Goal: Task Accomplishment & Management: Complete application form

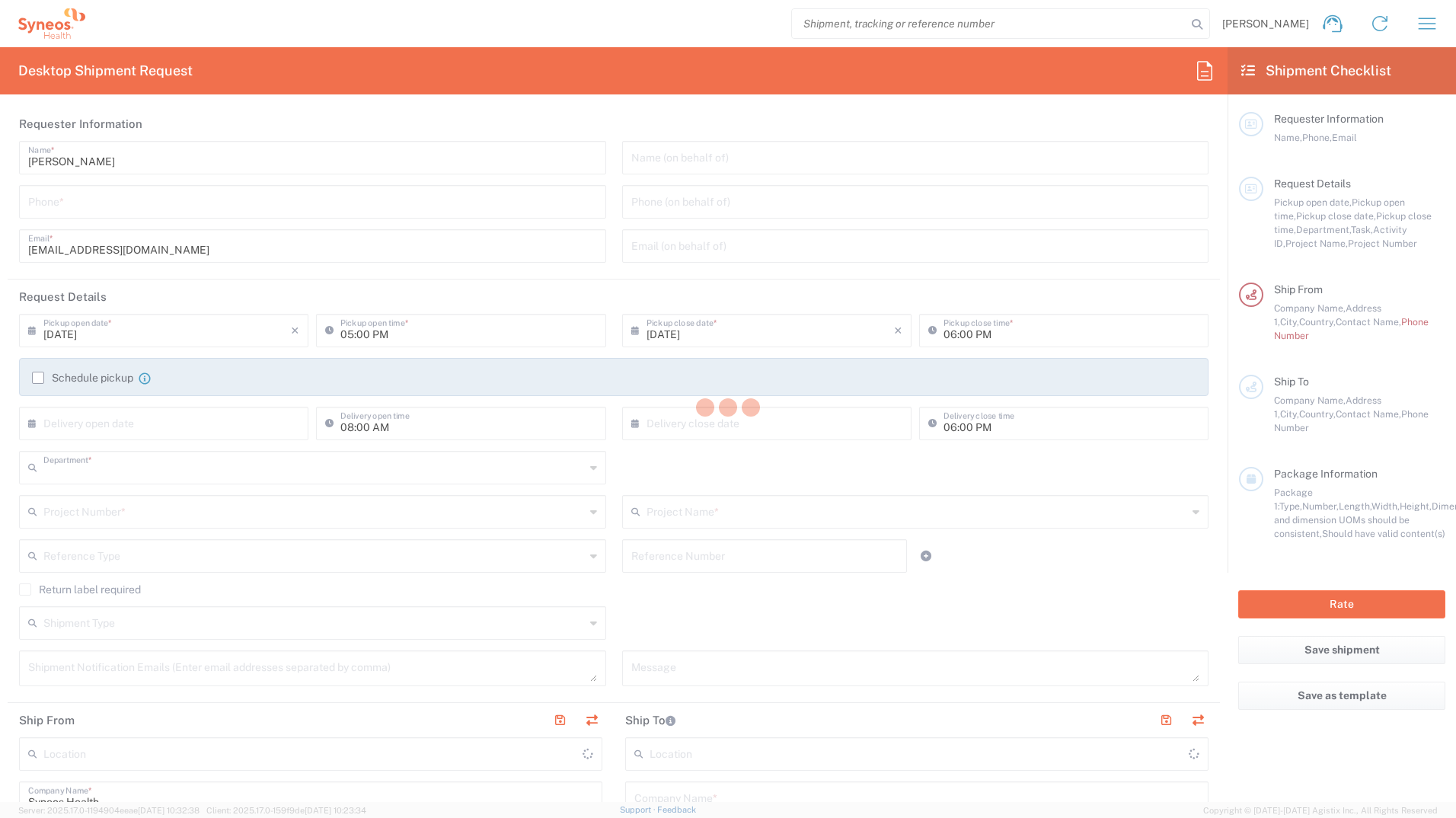
type input "3233"
type input "[GEOGRAPHIC_DATA]"
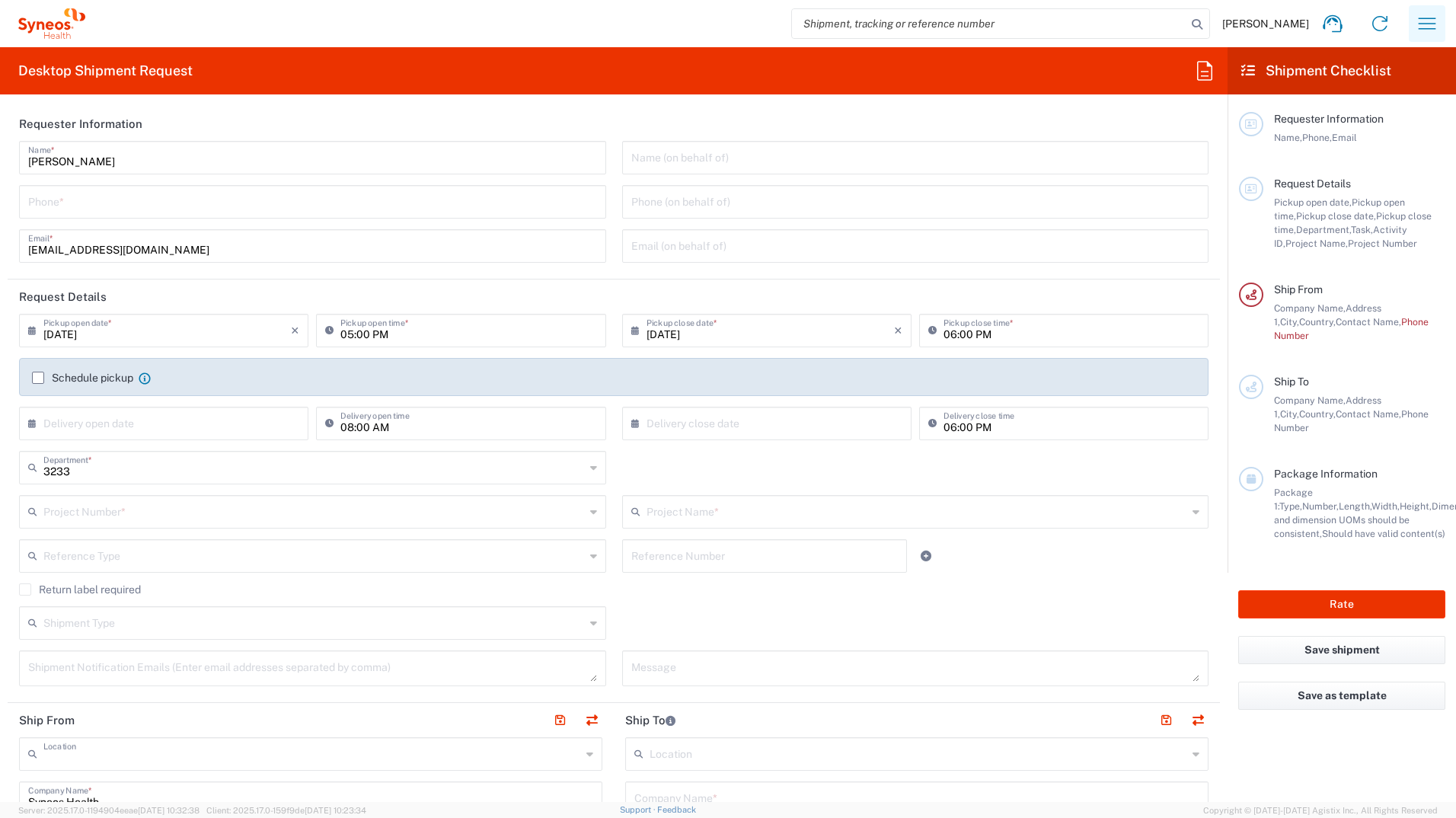
type input "Syneos Health Romania S.R.L"
click at [1425, 26] on icon "button" at bounding box center [1427, 23] width 25 height 25
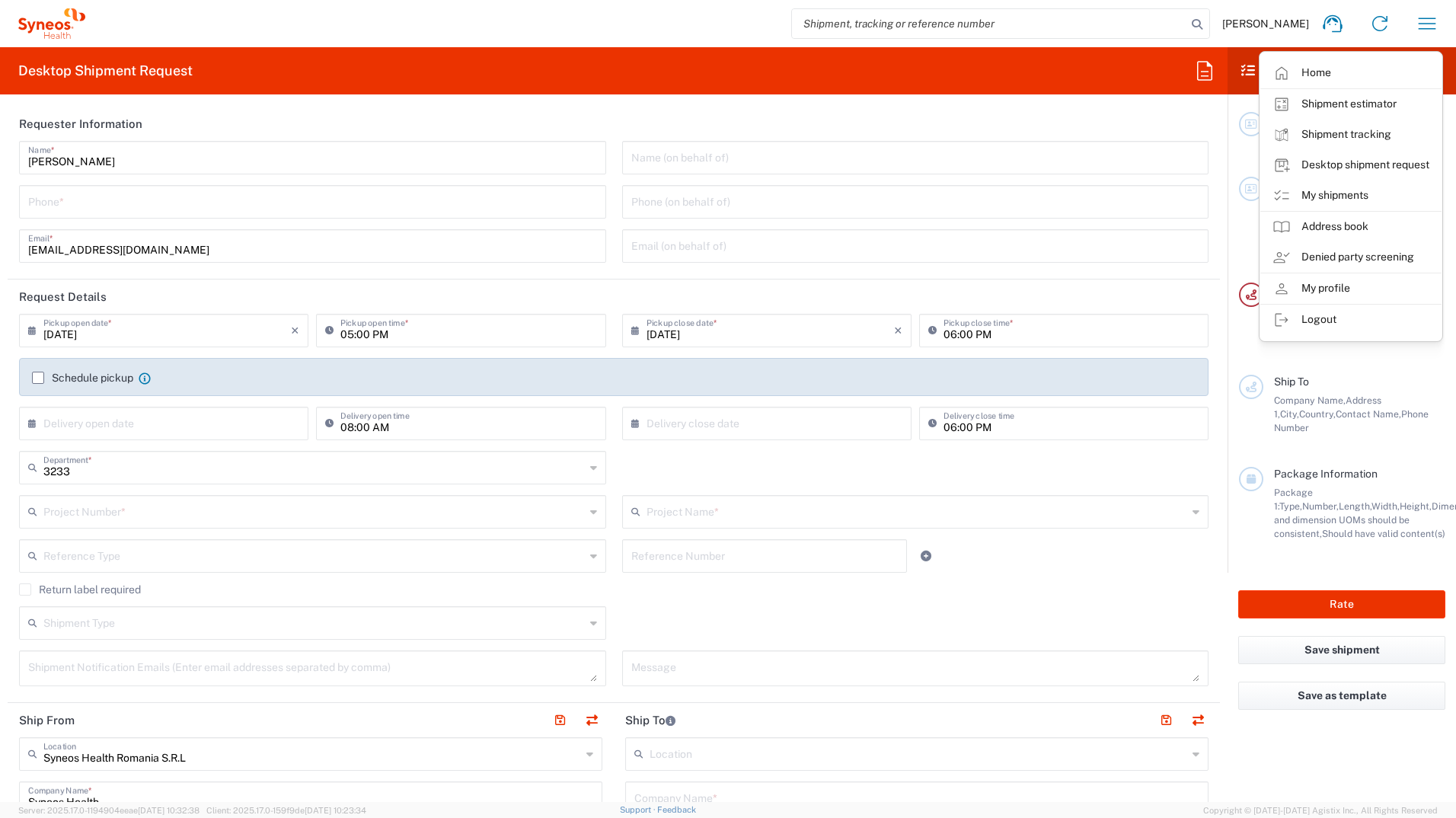
drag, startPoint x: 1329, startPoint y: 198, endPoint x: 1180, endPoint y: 262, distance: 162.2
click at [1329, 198] on link "My shipments" at bounding box center [1351, 196] width 182 height 30
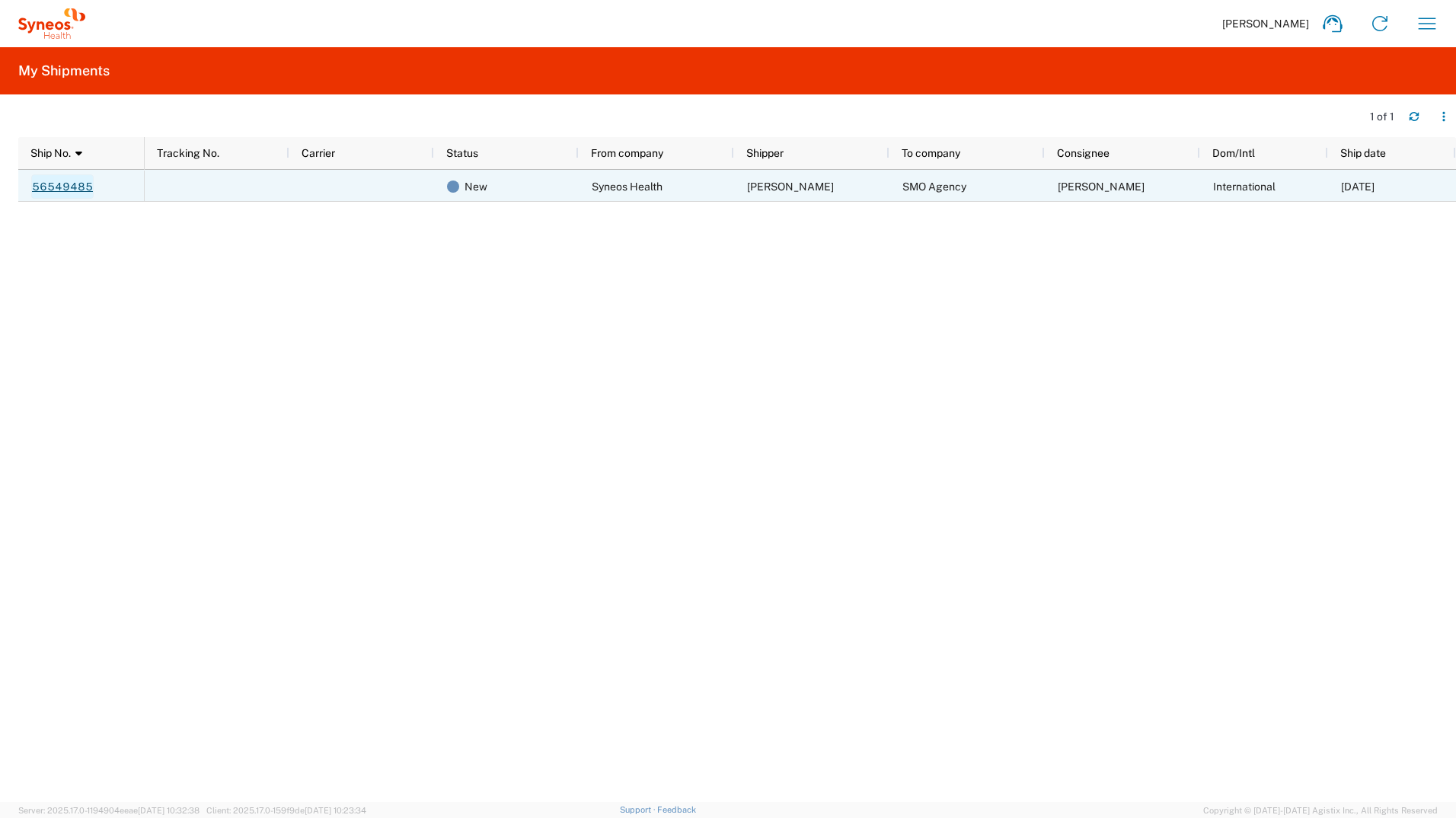
click at [61, 183] on link "56549485" at bounding box center [62, 186] width 62 height 25
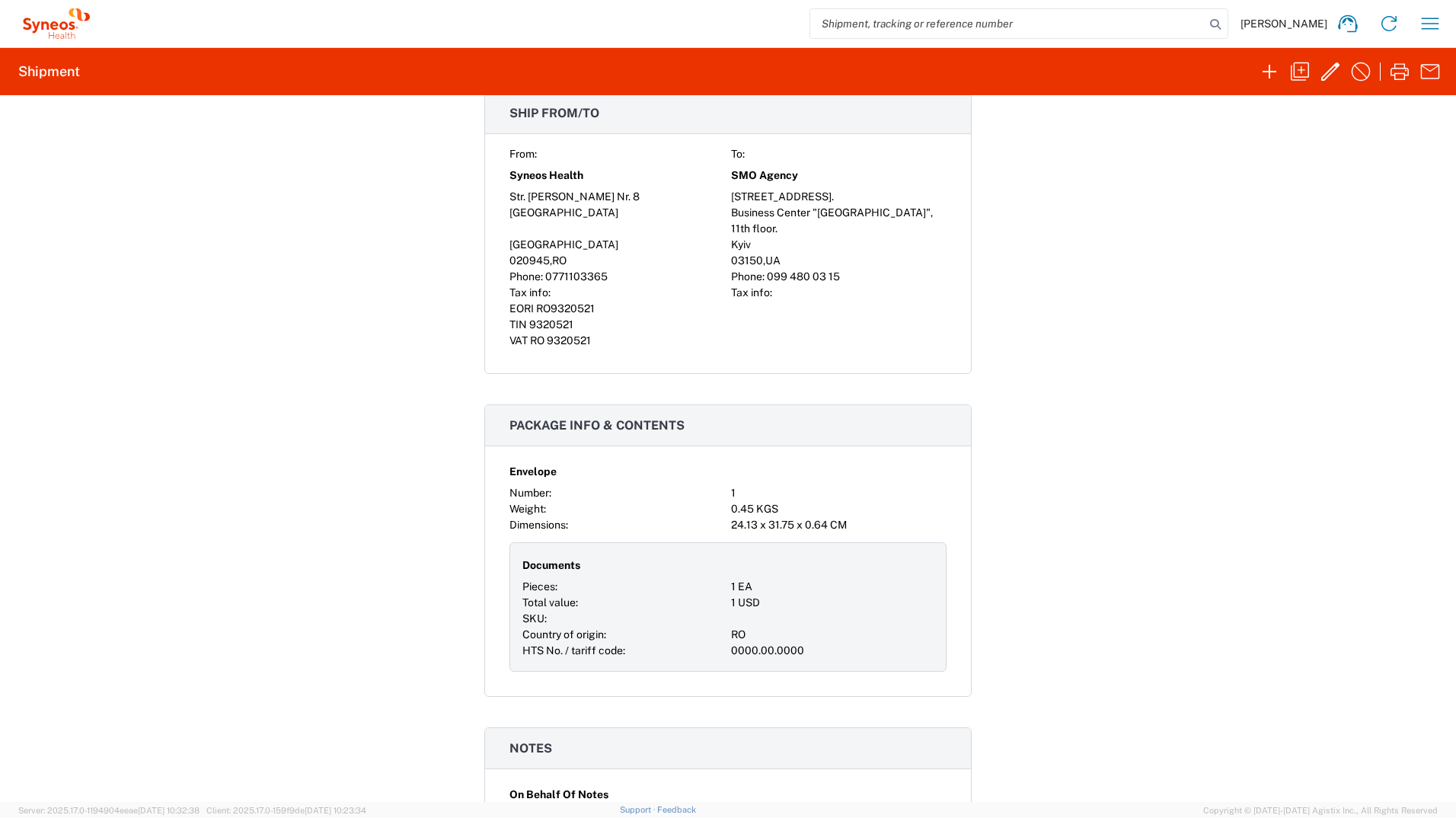
scroll to position [1102, 0]
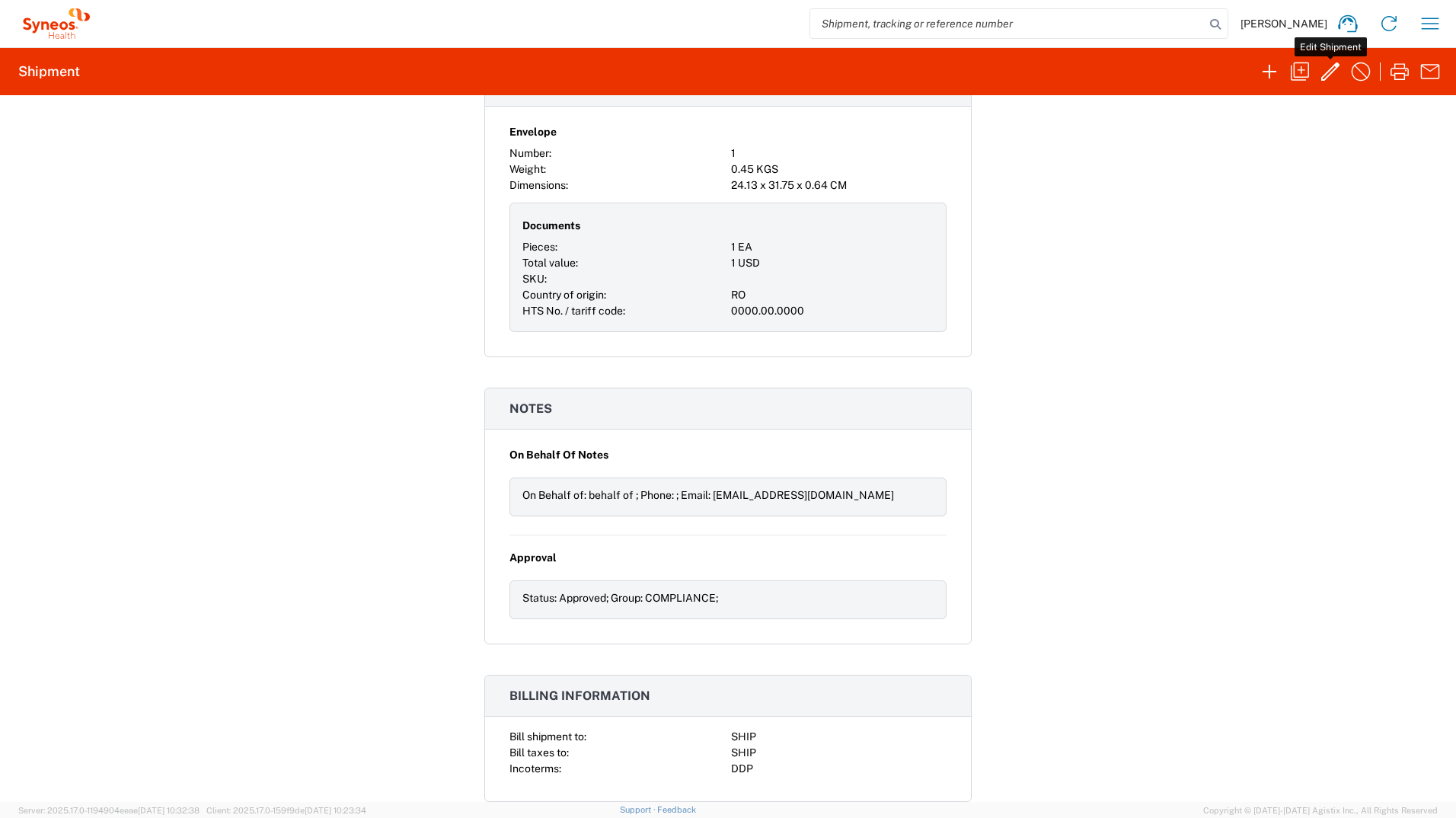
drag, startPoint x: 1325, startPoint y: 62, endPoint x: 1334, endPoint y: 120, distance: 58.7
click at [1325, 62] on icon "button" at bounding box center [1330, 72] width 25 height 25
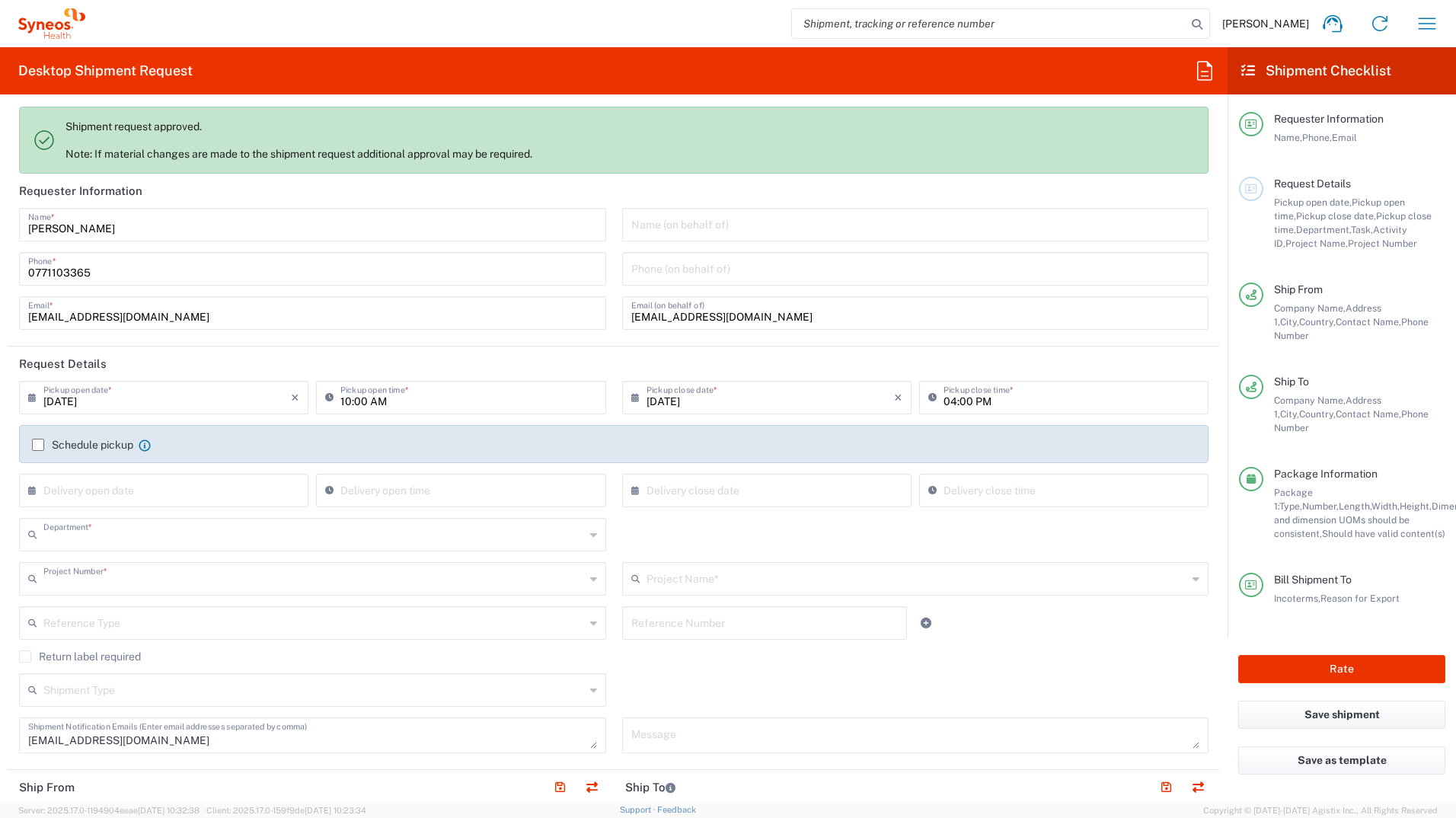
type input "3233"
type input "7065042"
type input "Envelope"
click at [1364, 655] on button "Rate" at bounding box center [1342, 668] width 207 height 28
type input "7065042  Qilu Pharmaceutica"
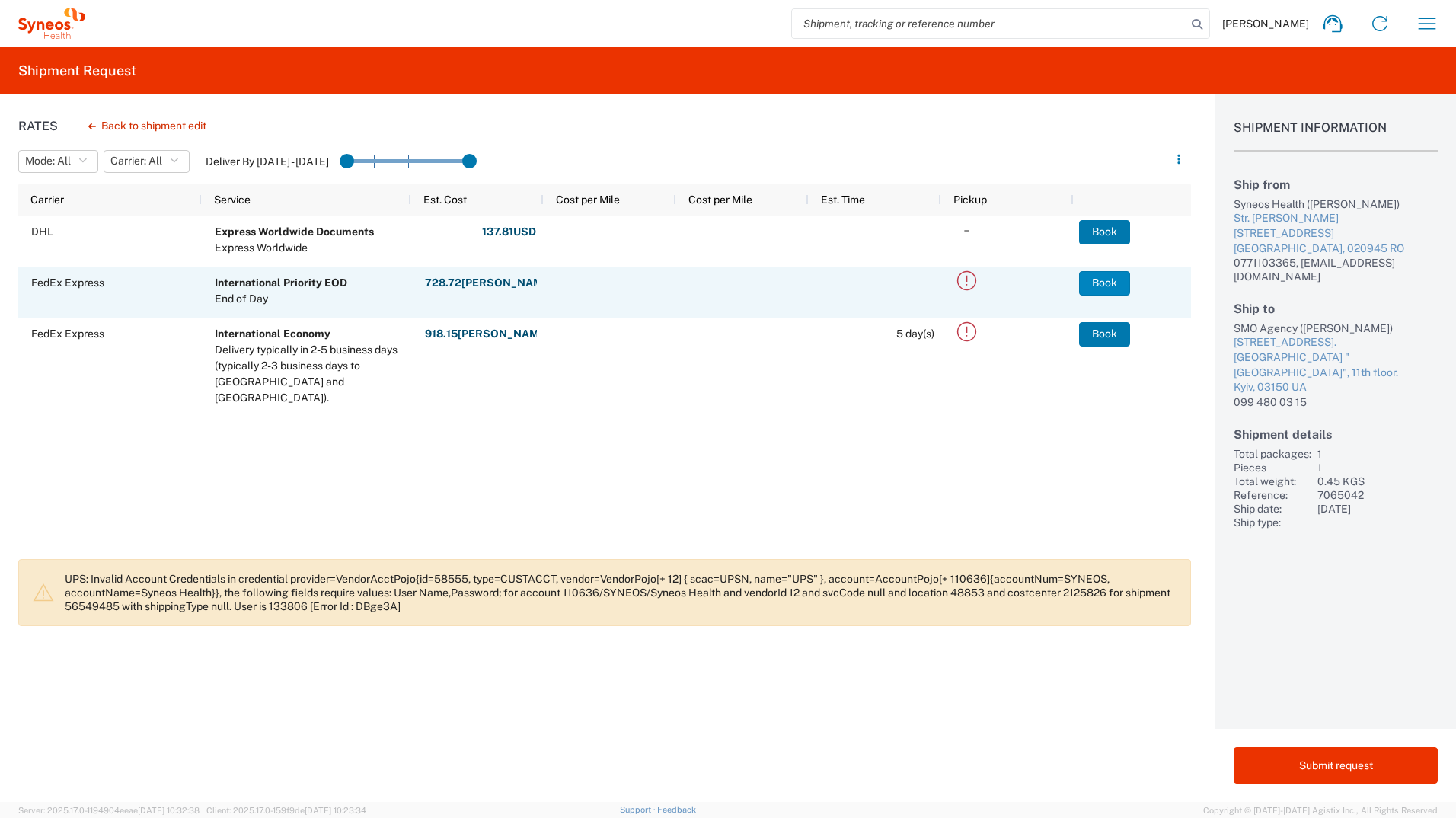
click at [1108, 283] on button "Book" at bounding box center [1105, 283] width 51 height 25
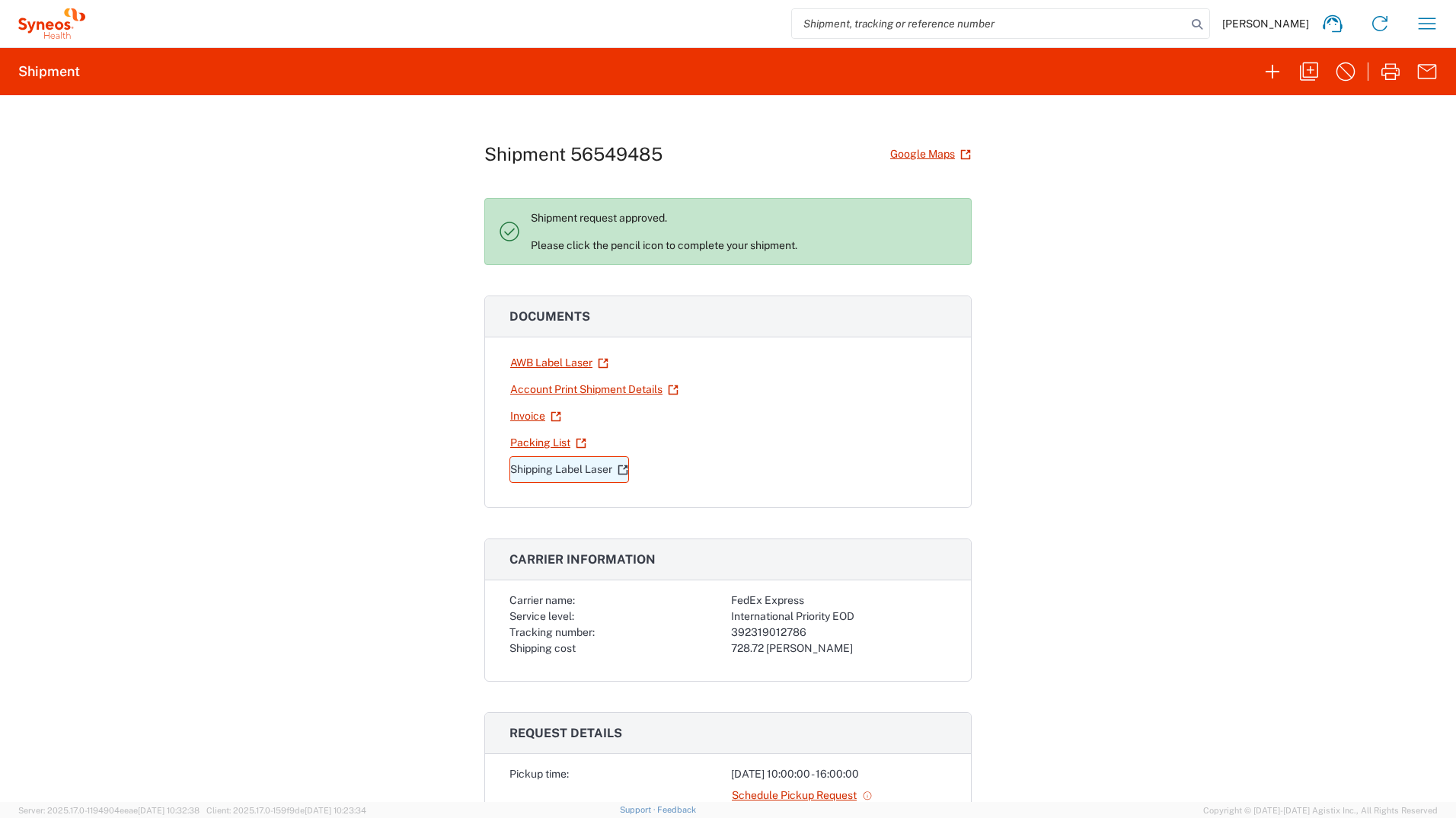
drag, startPoint x: 568, startPoint y: 471, endPoint x: 551, endPoint y: 470, distance: 17.0
click at [551, 470] on link "Shipping Label Laser" at bounding box center [569, 469] width 119 height 26
click at [547, 362] on link "AWB Label Laser" at bounding box center [559, 362] width 100 height 26
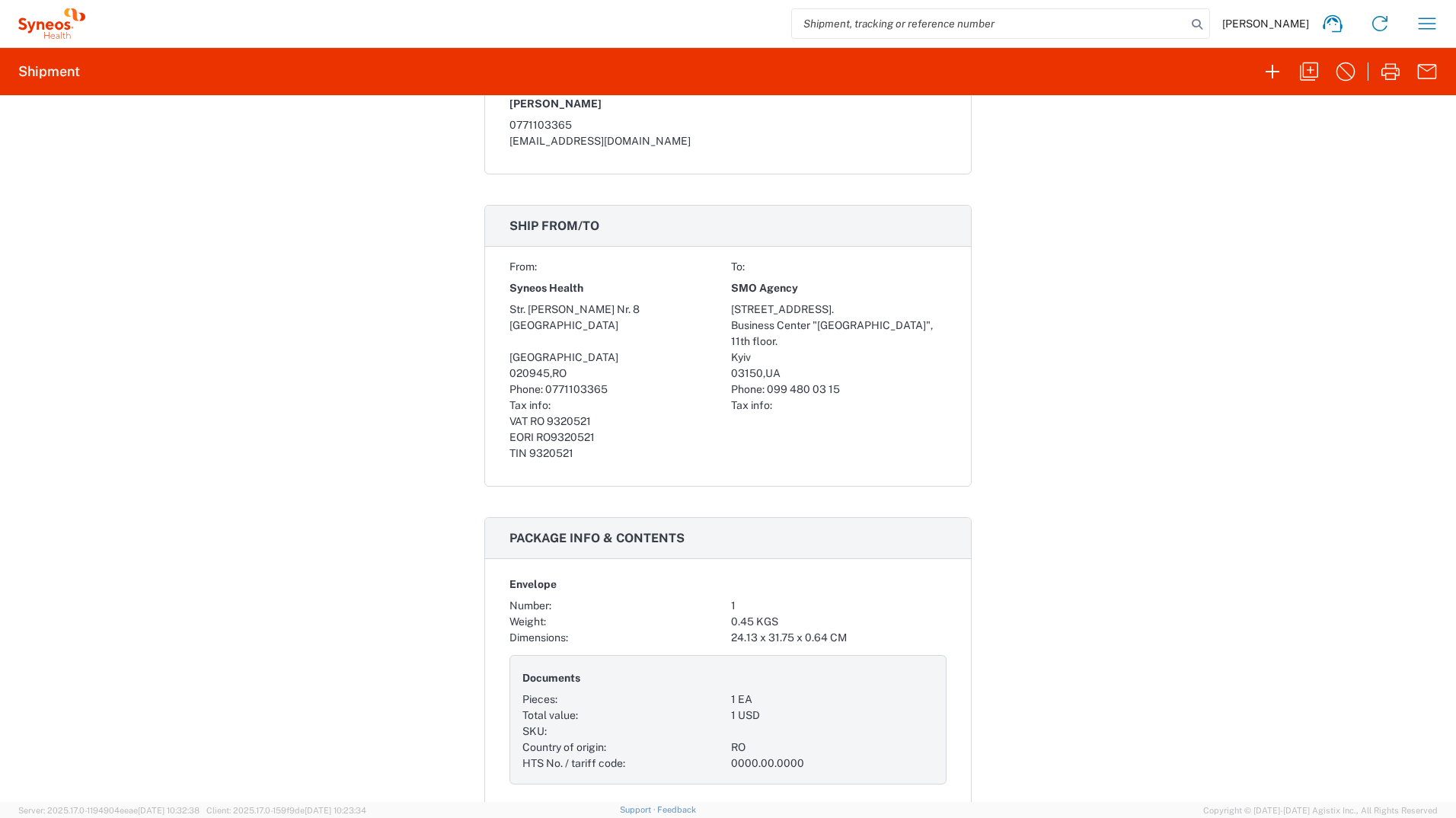
scroll to position [990, 0]
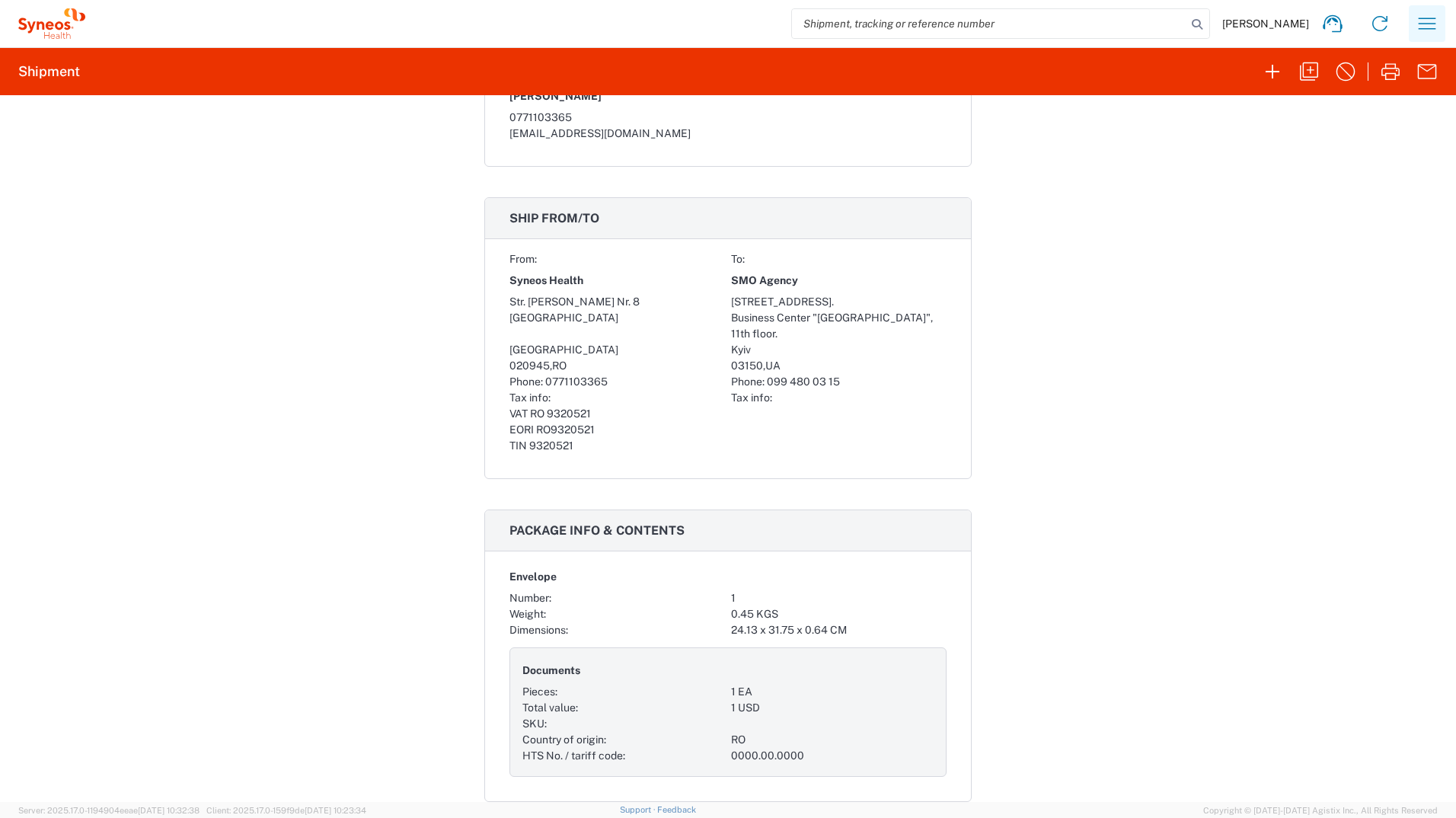
click at [1417, 22] on icon "button" at bounding box center [1427, 23] width 25 height 25
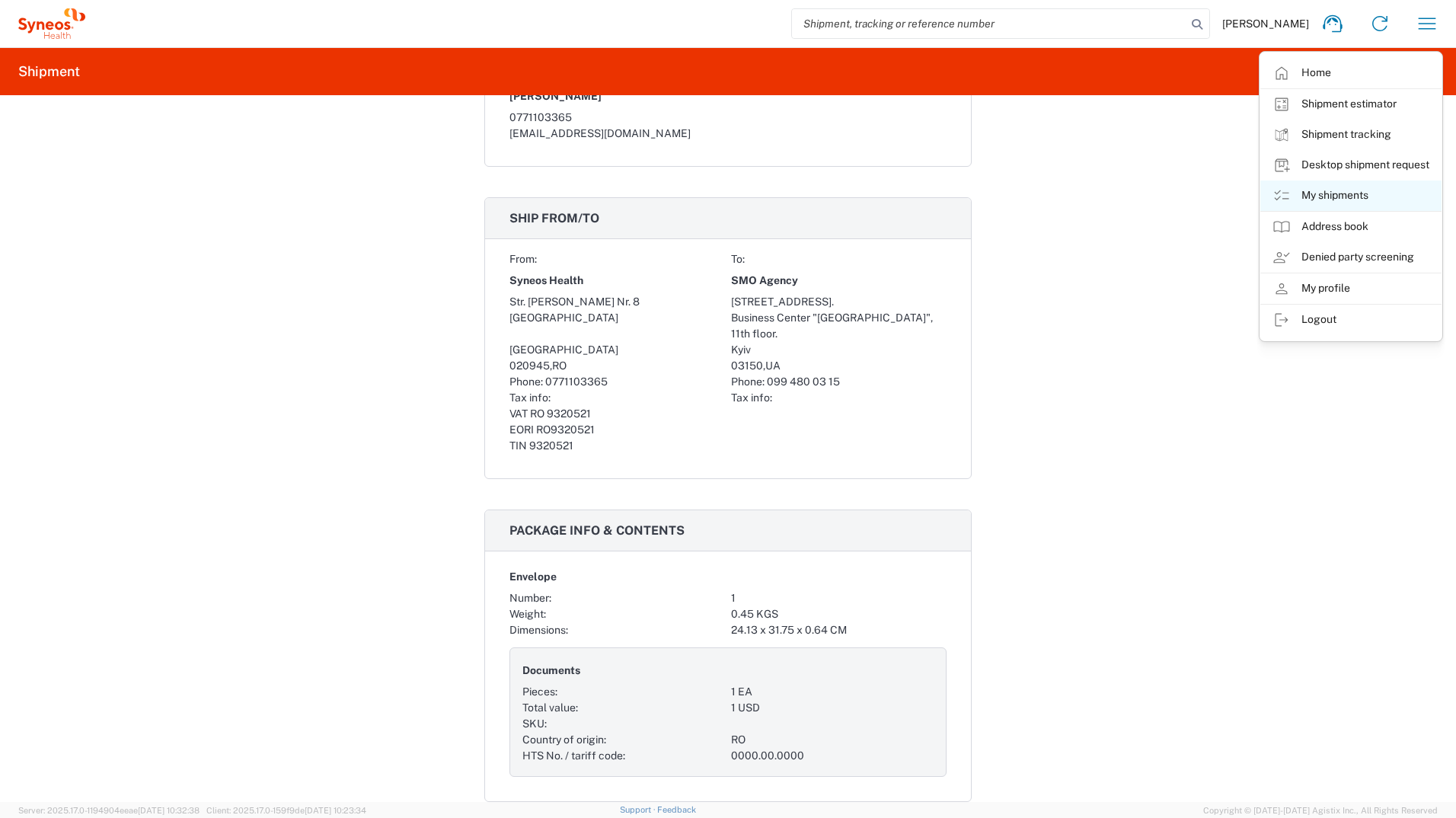
click at [1346, 196] on link "My shipments" at bounding box center [1351, 196] width 182 height 30
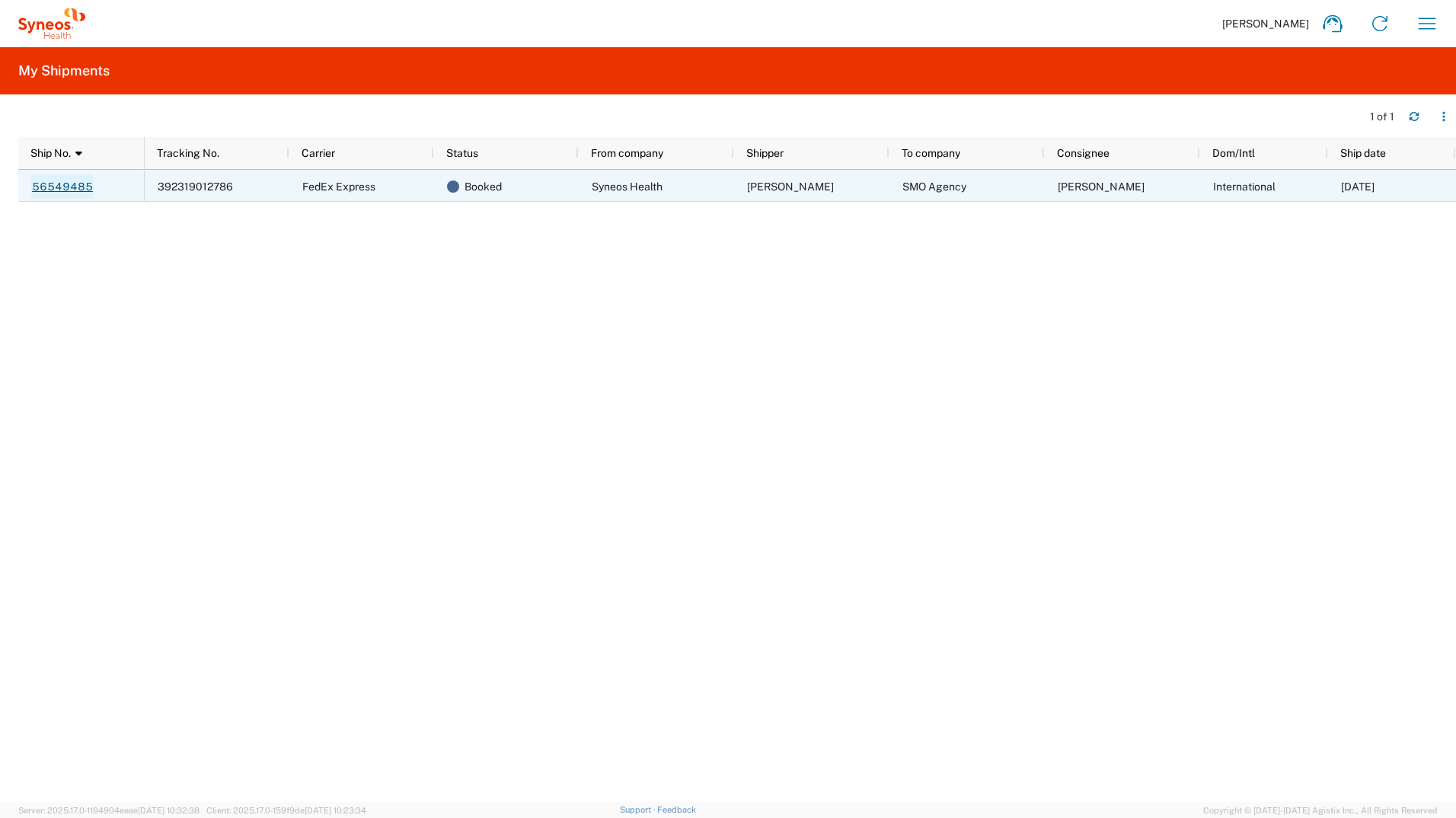
click at [70, 185] on link "56549485" at bounding box center [62, 186] width 62 height 25
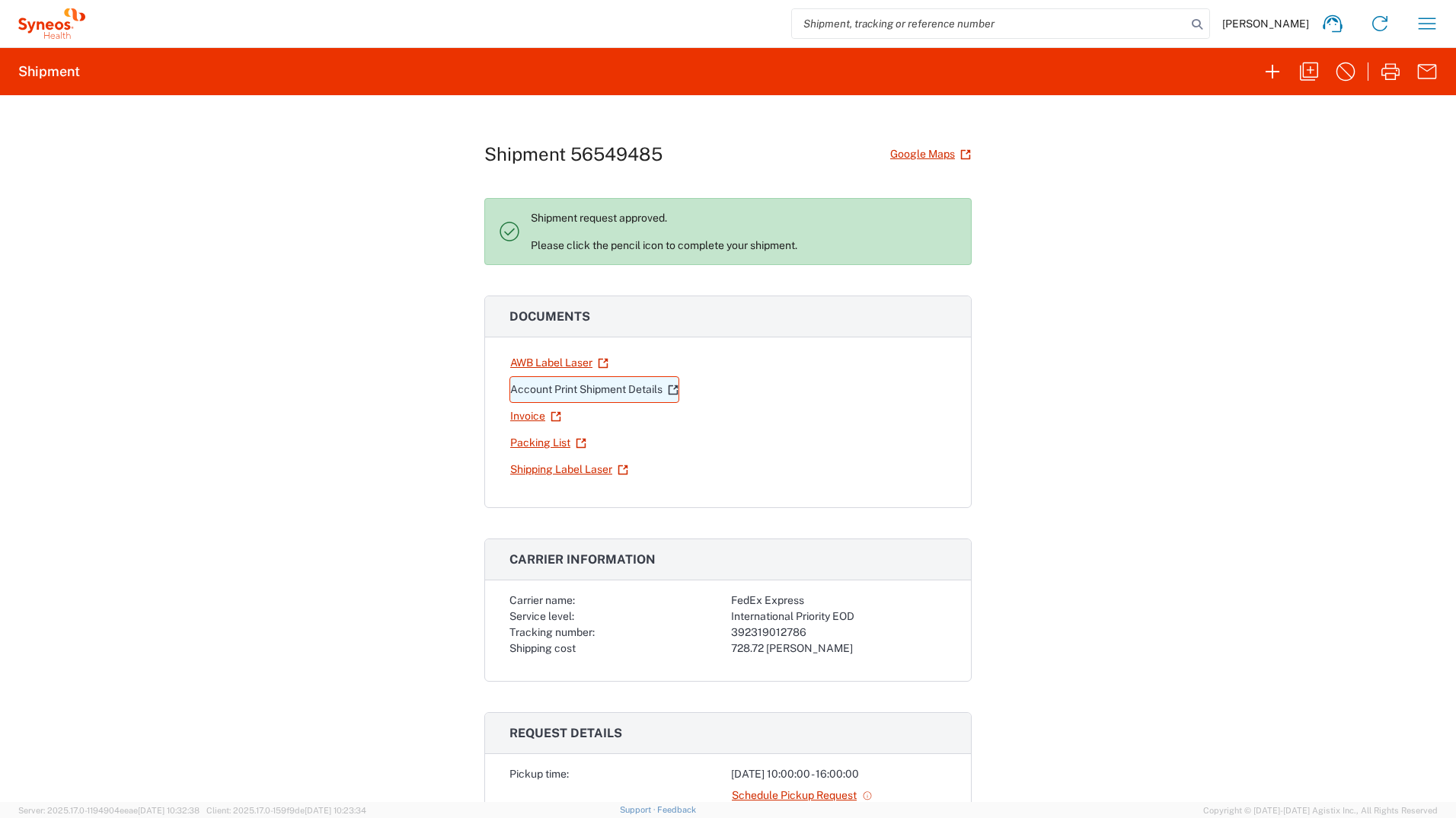
click at [595, 391] on link "Account Print Shipment Details" at bounding box center [594, 389] width 170 height 26
click at [523, 445] on link "Packing List" at bounding box center [549, 442] width 78 height 26
click at [530, 417] on link "Invoice" at bounding box center [536, 416] width 53 height 26
click at [540, 465] on link "Shipping Label Laser" at bounding box center [569, 469] width 119 height 26
